Goal: Obtain resource: Download file/media

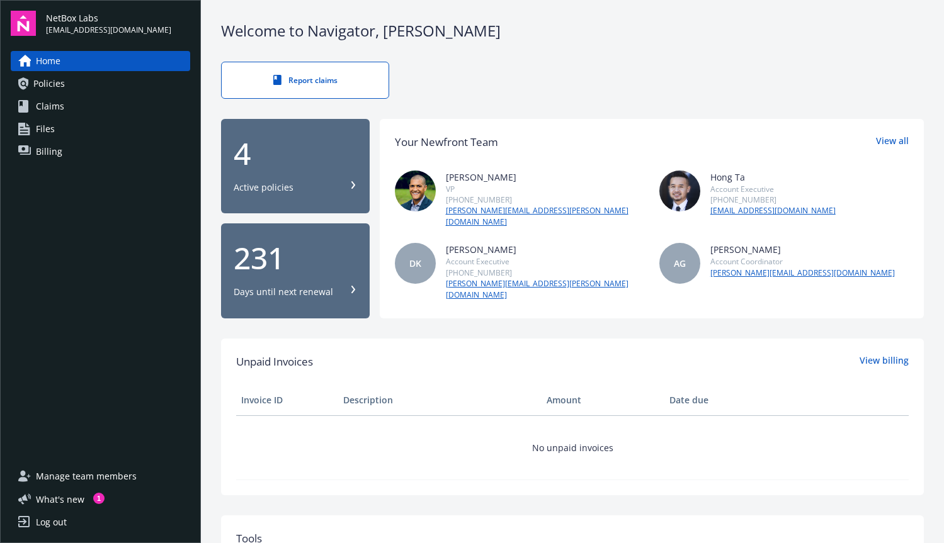
click at [130, 90] on link "Policies" at bounding box center [100, 84] width 179 height 20
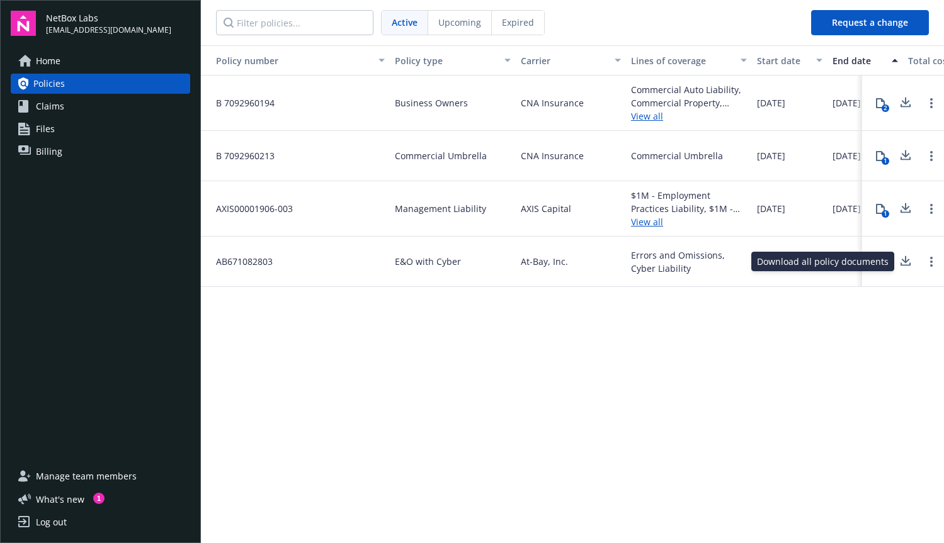
click at [907, 263] on icon at bounding box center [905, 262] width 15 height 16
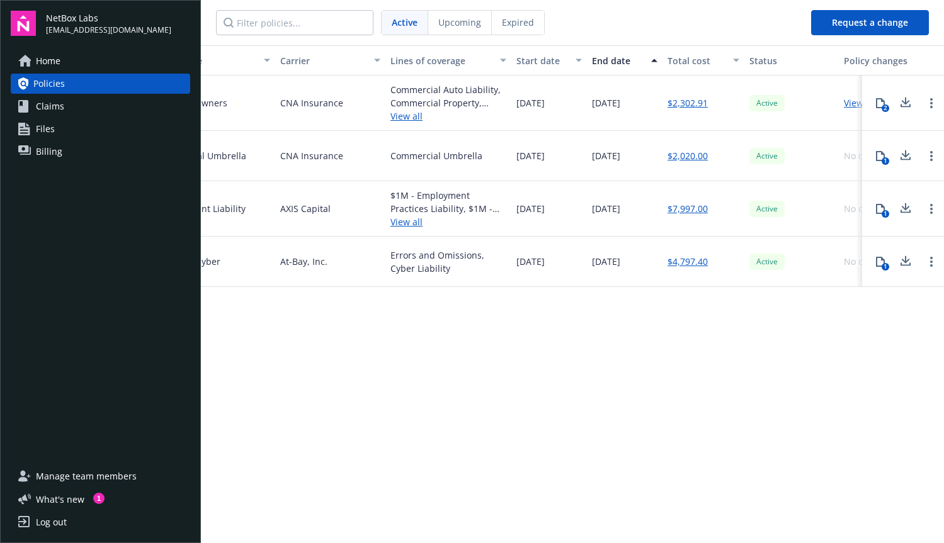
scroll to position [0, 296]
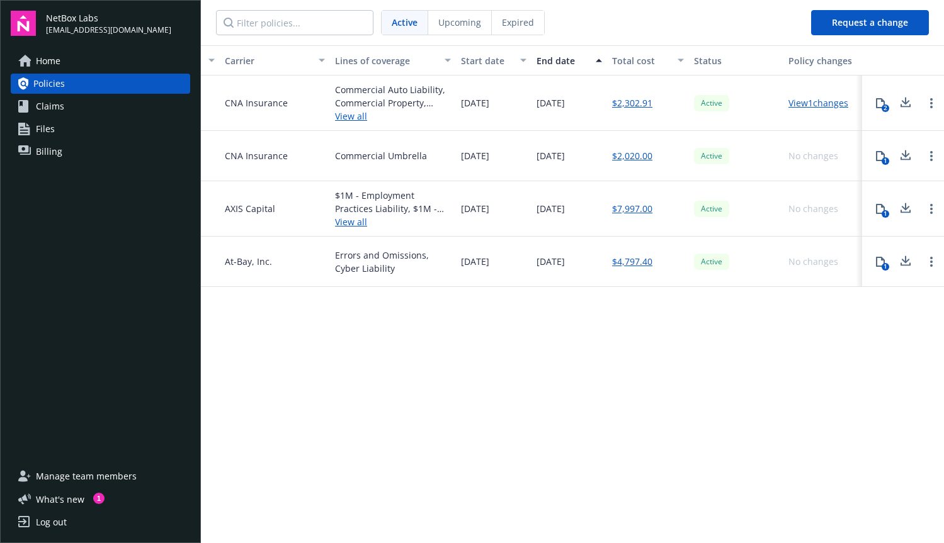
click at [810, 105] on link "View 1 changes" at bounding box center [818, 103] width 60 height 12
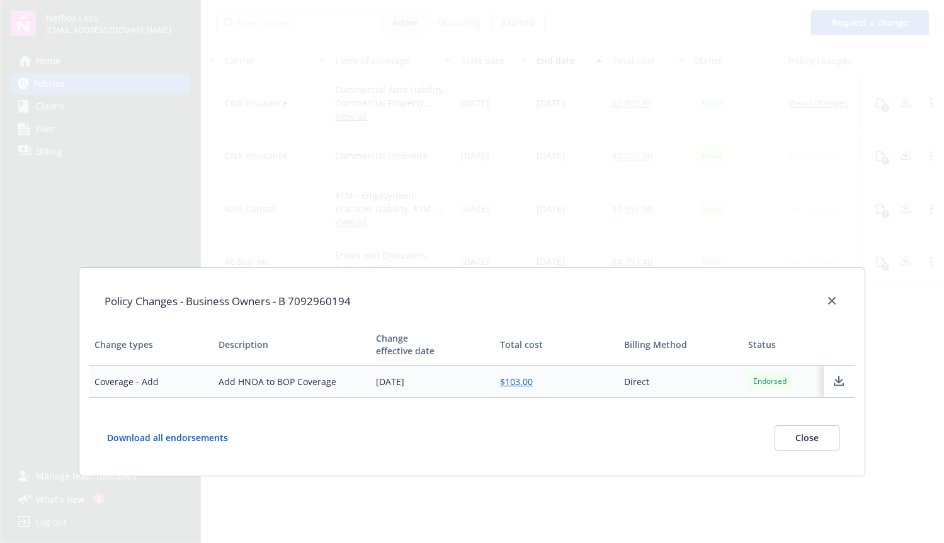
click at [836, 307] on div at bounding box center [829, 301] width 20 height 16
click at [829, 297] on icon "close" at bounding box center [832, 301] width 8 height 8
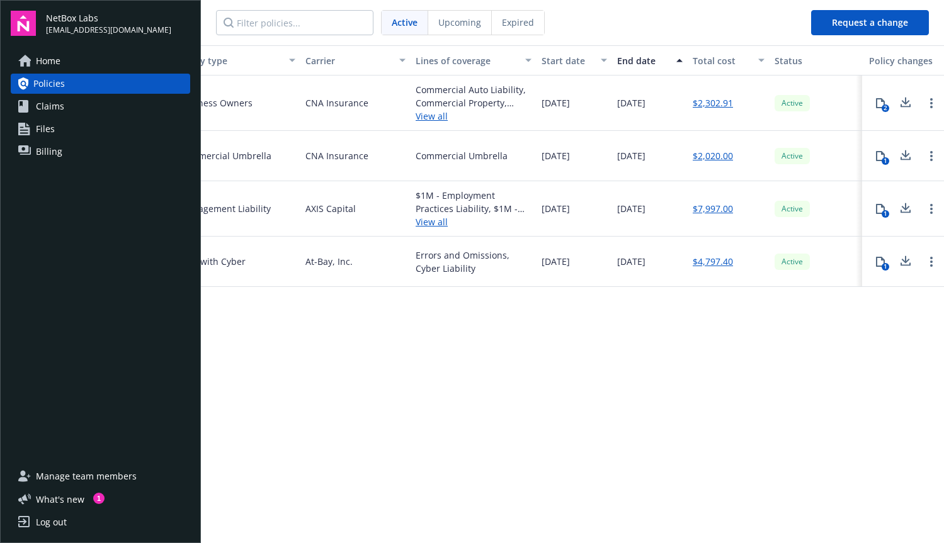
scroll to position [0, 0]
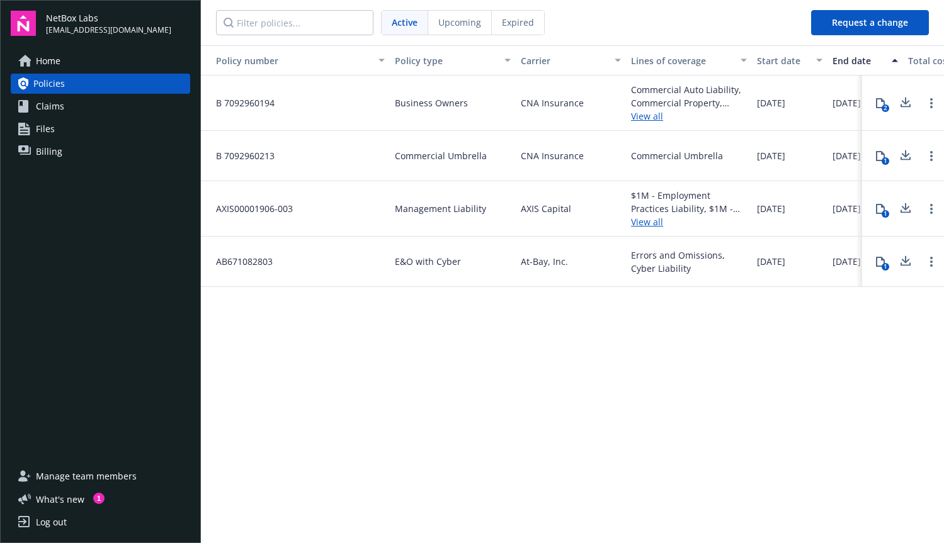
click at [388, 526] on div "Policy number Policy type Carrier Lines of coverage Start date End date Total c…" at bounding box center [572, 293] width 743 height 496
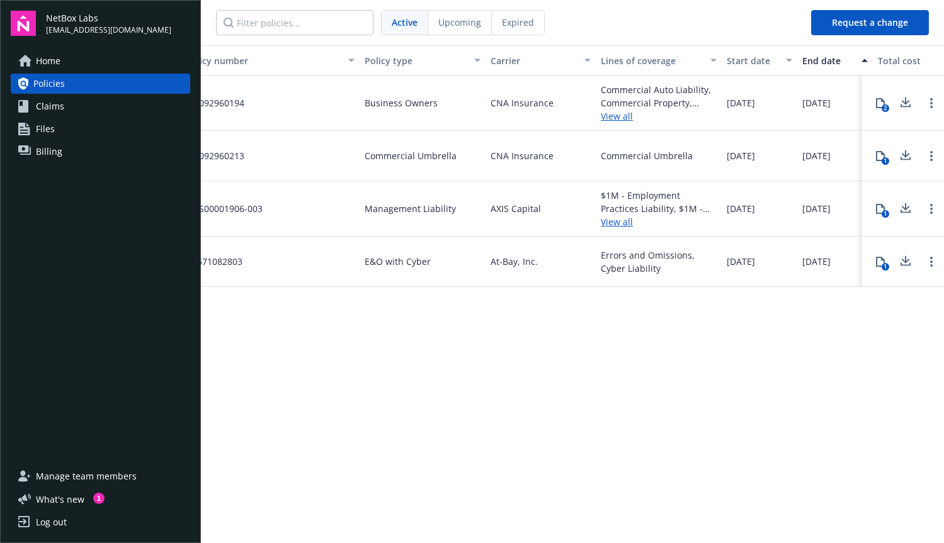
scroll to position [0, 43]
